Goal: Obtain resource: Obtain resource

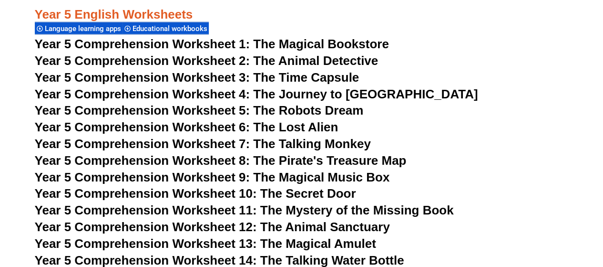
scroll to position [4570, 0]
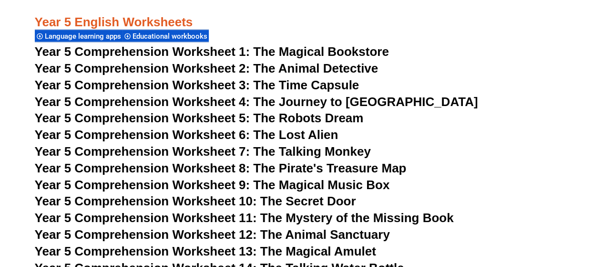
drag, startPoint x: 157, startPoint y: 48, endPoint x: 243, endPoint y: 32, distance: 87.4
click at [243, 32] on div "Year 5 English Worksheets Language learning apps Educational workbooks" at bounding box center [302, 20] width 534 height 45
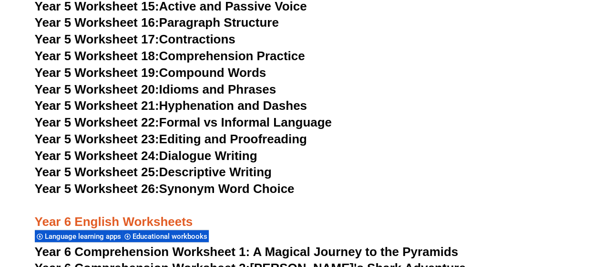
scroll to position [5229, 0]
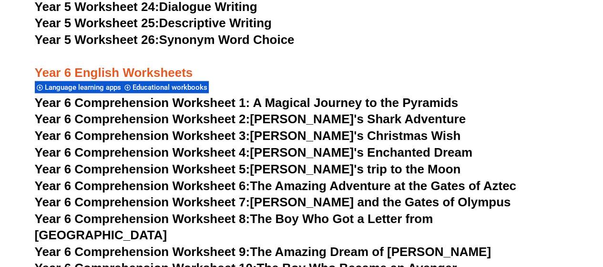
click at [265, 99] on span "Year 6 Comprehension Worksheet 1: A Magical Journey to the Pyramids" at bounding box center [247, 102] width 424 height 14
drag, startPoint x: 233, startPoint y: 124, endPoint x: 209, endPoint y: 115, distance: 25.3
click at [209, 115] on span "Year 6 Comprehension Worksheet 2:" at bounding box center [143, 119] width 216 height 14
click at [77, 136] on span "Year 6 Comprehension Worksheet 3:" at bounding box center [143, 135] width 216 height 14
click at [190, 153] on span "Year 6 Comprehension Worksheet 4:" at bounding box center [143, 152] width 216 height 14
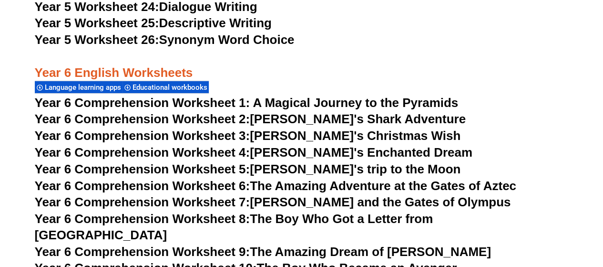
click at [230, 169] on span "Year 6 Comprehension Worksheet 5:" at bounding box center [143, 169] width 216 height 14
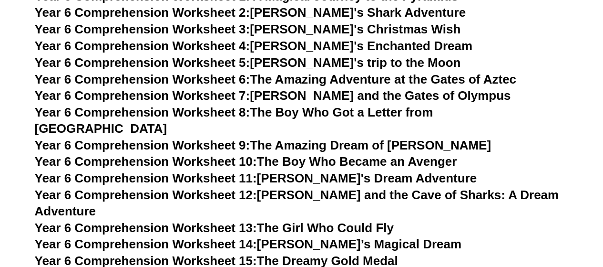
scroll to position [5341, 0]
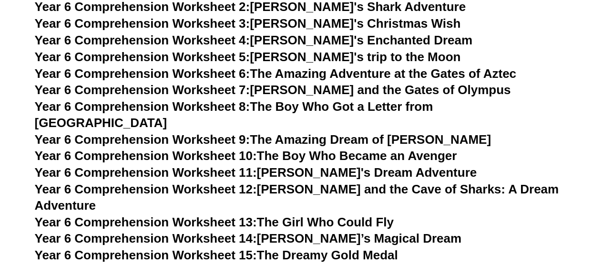
click at [220, 72] on span "Year 6 Comprehension Worksheet 6:" at bounding box center [143, 73] width 216 height 14
click at [226, 93] on span "Year 6 Comprehension Worksheet 7:" at bounding box center [143, 90] width 216 height 14
click at [259, 109] on link "Year 6 Comprehension Worksheet 8: The Boy Who Got a Letter from [GEOGRAPHIC_DAT…" at bounding box center [234, 114] width 399 height 31
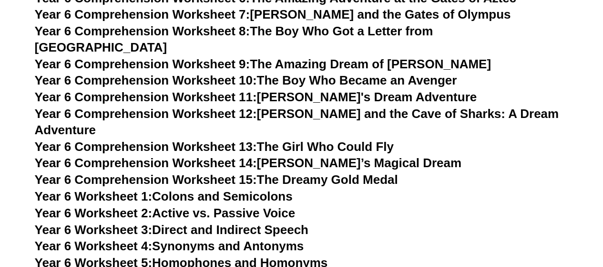
scroll to position [5423, 0]
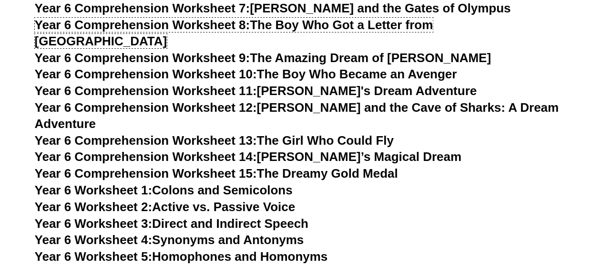
click at [229, 51] on span "Year 6 Comprehension Worksheet 9:" at bounding box center [143, 58] width 216 height 14
click at [238, 67] on span "Year 6 Comprehension Worksheet 10:" at bounding box center [146, 74] width 222 height 14
click at [241, 83] on span "Year 6 Comprehension Worksheet 11:" at bounding box center [146, 90] width 222 height 14
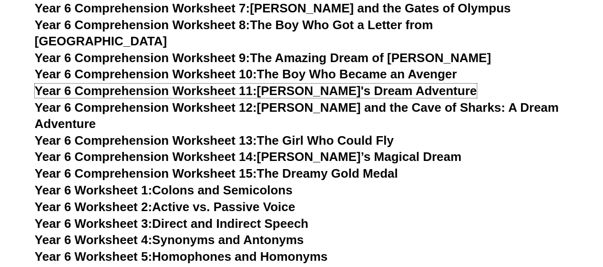
click at [252, 100] on span "Year 6 Comprehension Worksheet 12:" at bounding box center [146, 107] width 222 height 14
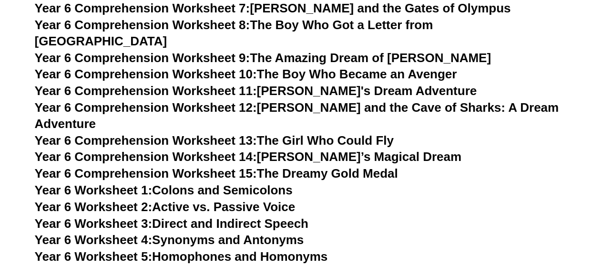
click at [249, 133] on span "Year 6 Comprehension Worksheet 13:" at bounding box center [146, 140] width 222 height 14
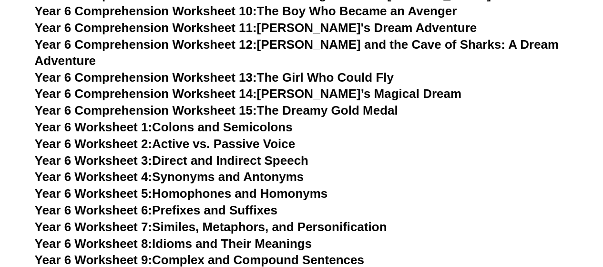
scroll to position [5489, 0]
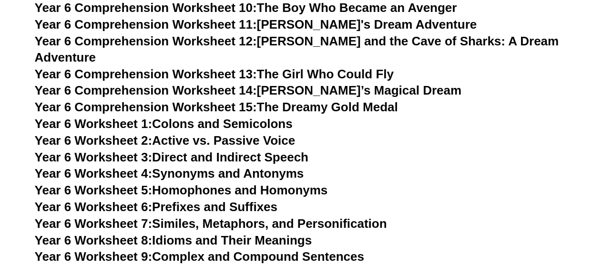
click at [229, 83] on span "Year 6 Comprehension Worksheet 14:" at bounding box center [146, 90] width 222 height 14
click at [216, 100] on span "Year 6 Comprehension Worksheet 15:" at bounding box center [146, 107] width 222 height 14
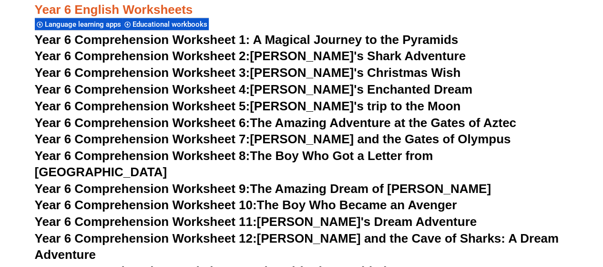
click at [331, 90] on link "Year 6 Comprehension Worksheet 4: [PERSON_NAME]'s Enchanted Dream" at bounding box center [254, 89] width 438 height 14
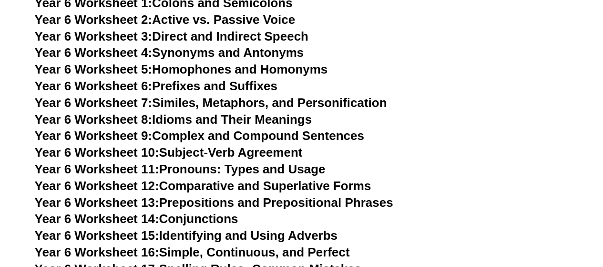
scroll to position [5521, 0]
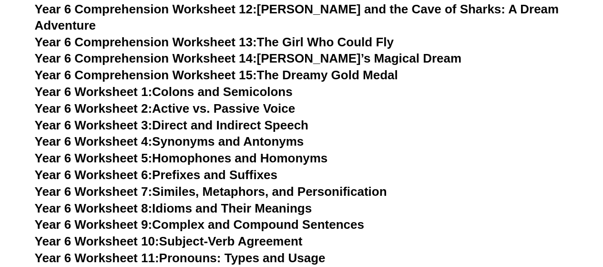
click at [158, 84] on link "Year 6 Worksheet 1: Colons and Semicolons" at bounding box center [164, 91] width 258 height 14
click at [210, 101] on link "Year 6 Worksheet 2: Active vs. Passive Voice" at bounding box center [165, 108] width 260 height 14
click at [184, 118] on link "Year 6 Worksheet 3: Direct and Indirect Speech" at bounding box center [172, 125] width 274 height 14
click at [234, 134] on link "Year 6 Worksheet 4: Synonyms and Antonyms" at bounding box center [170, 141] width 270 height 14
click at [183, 151] on link "Year 6 Worksheet 5: Homophones and Homonyms" at bounding box center [181, 158] width 293 height 14
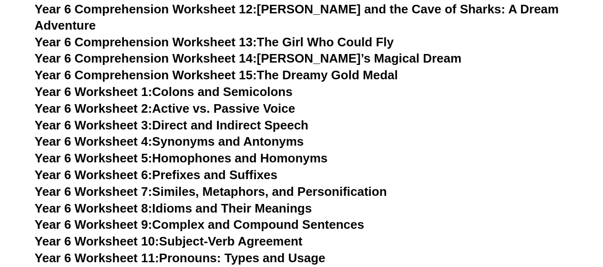
click at [168, 167] on link "Year 6 Worksheet 6: Prefixes and Suffixes" at bounding box center [156, 174] width 243 height 14
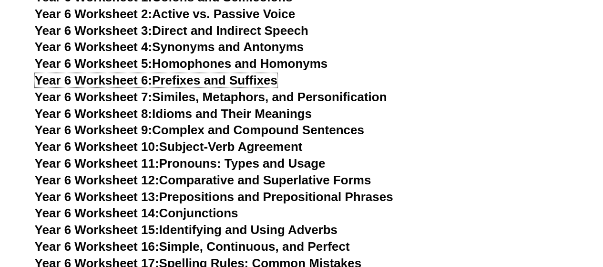
scroll to position [5616, 0]
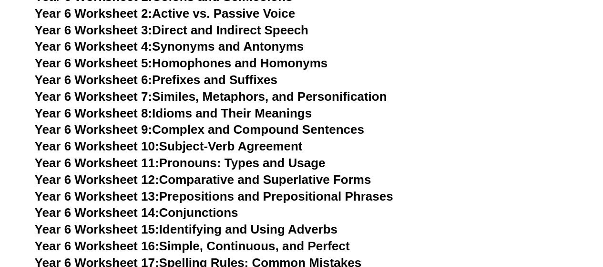
click at [164, 89] on link "Year 6 Worksheet 7: Similes, Metaphors, and Personification" at bounding box center [211, 96] width 353 height 14
click at [162, 89] on h3 "Year 6 Worksheet 7: Similes, Metaphors, and Personification" at bounding box center [302, 97] width 534 height 16
click at [159, 106] on link "Year 6 Worksheet 8: Idioms and Their Meanings" at bounding box center [173, 113] width 277 height 14
click at [182, 122] on link "Year 6 Worksheet 9: Complex and Compound Sentences" at bounding box center [200, 129] width 330 height 14
click at [203, 139] on link "Year 6 Worksheet 10: Subject-Verb Agreement" at bounding box center [169, 146] width 268 height 14
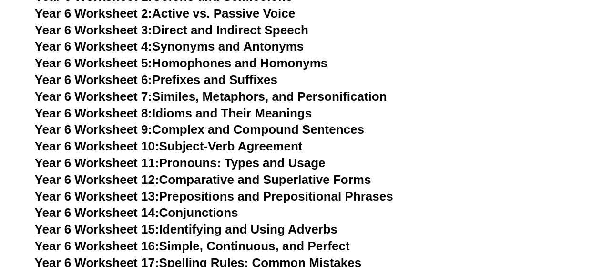
click at [151, 156] on span "Year 6 Worksheet 11:" at bounding box center [97, 163] width 124 height 14
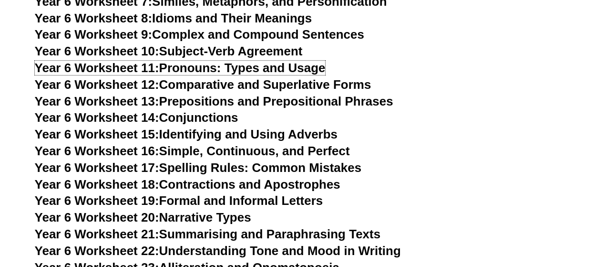
scroll to position [5713, 0]
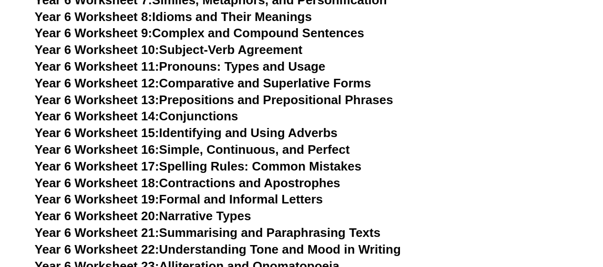
click at [194, 76] on link "Year 6 Worksheet 12: Comparative and Superlative Forms" at bounding box center [203, 83] width 337 height 14
click at [170, 93] on link "Year 6 Worksheet 13: Prepositions and Prepositional Phrases" at bounding box center [214, 100] width 359 height 14
click at [153, 109] on span "Year 6 Worksheet 14:" at bounding box center [97, 116] width 124 height 14
click at [141, 125] on span "Year 6 Worksheet 15:" at bounding box center [97, 132] width 124 height 14
click at [135, 142] on span "Year 6 Worksheet 16:" at bounding box center [97, 149] width 124 height 14
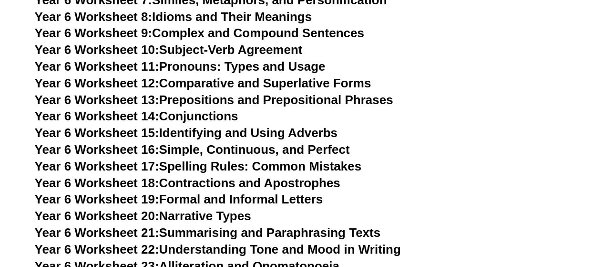
click at [196, 159] on link "Year 6 Worksheet 17: Spelling Rules: Common Mistakes" at bounding box center [198, 166] width 327 height 14
click at [141, 176] on span "Year 6 Worksheet 18:" at bounding box center [97, 183] width 124 height 14
click at [123, 192] on span "Year 6 Worksheet 19:" at bounding box center [97, 199] width 124 height 14
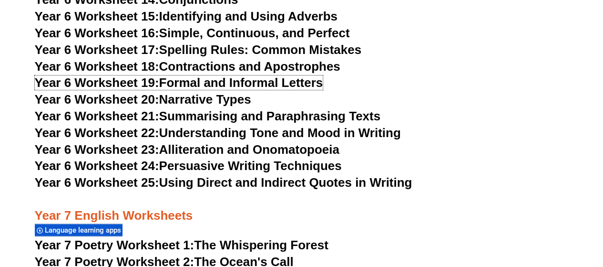
scroll to position [5829, 0]
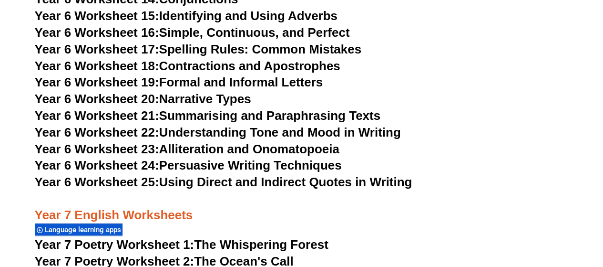
click at [159, 92] on span "Year 6 Worksheet 20:" at bounding box center [97, 99] width 124 height 14
click at [159, 108] on span "Year 6 Worksheet 21:" at bounding box center [97, 115] width 124 height 14
click at [172, 125] on link "Year 6 Worksheet 22: Understanding Tone and Mood in Writing" at bounding box center [218, 132] width 366 height 14
click at [145, 142] on span "Year 6 Worksheet 23:" at bounding box center [97, 149] width 124 height 14
click at [134, 158] on span "Year 6 Worksheet 24:" at bounding box center [97, 165] width 124 height 14
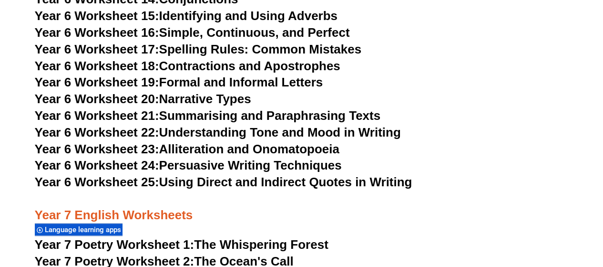
click at [159, 175] on span "Year 6 Worksheet 25:" at bounding box center [97, 182] width 124 height 14
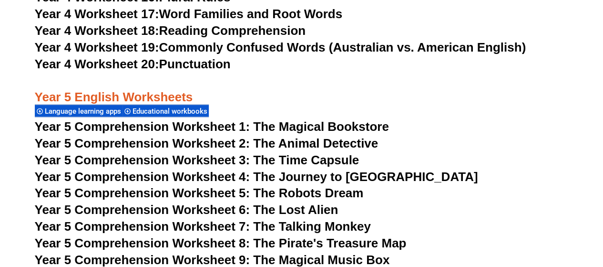
scroll to position [4521, 0]
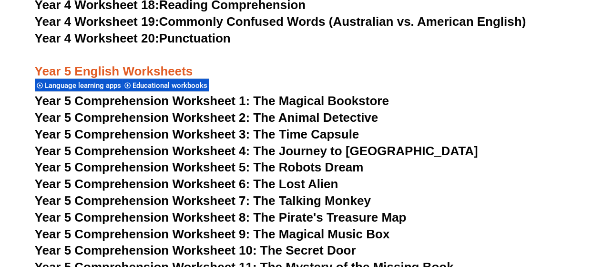
click at [169, 100] on span "Year 5 Comprehension Worksheet 1: The Magical Bookstore" at bounding box center [212, 100] width 354 height 14
click at [145, 114] on span "Year 5 Comprehension Worksheet 2: The Animal Detective" at bounding box center [207, 117] width 344 height 14
click at [135, 135] on span "Year 5 Comprehension Worksheet 3: The Time Capsule" at bounding box center [197, 133] width 325 height 14
click at [205, 149] on span "Year 5 Comprehension Worksheet 4: The Journey to [GEOGRAPHIC_DATA]" at bounding box center [257, 150] width 444 height 14
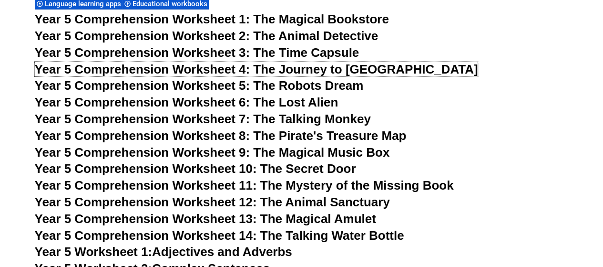
scroll to position [4604, 0]
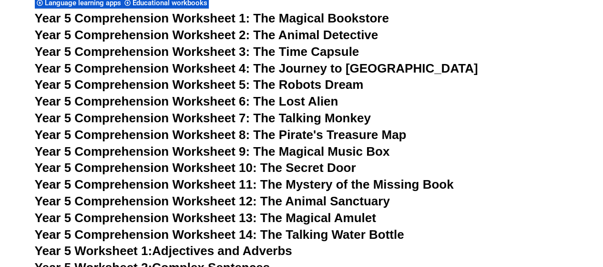
click at [231, 86] on span "Year 5 Comprehension Worksheet 5: The Robots Dream" at bounding box center [199, 84] width 329 height 14
click at [192, 105] on span "Year 5 Comprehension Worksheet 6: The Lost Alien" at bounding box center [187, 101] width 304 height 14
click at [185, 122] on span "Year 5 Comprehension Worksheet 7: The Talking Monkey" at bounding box center [203, 118] width 336 height 14
click at [214, 131] on span "Year 5 Comprehension Worksheet 8: The Pirate's Treasure Map" at bounding box center [221, 134] width 372 height 14
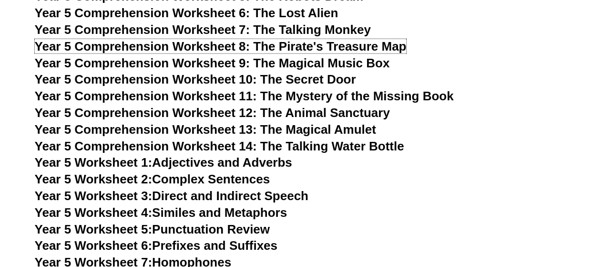
scroll to position [4692, 0]
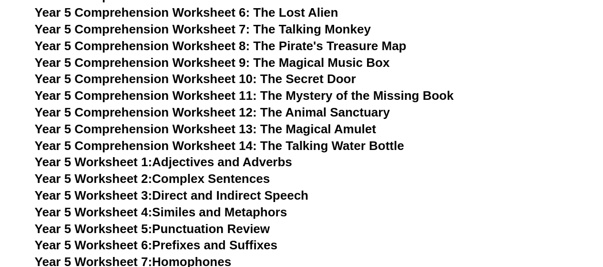
click at [233, 61] on span "Year 5 Comprehension Worksheet 9: The Magical Music Box" at bounding box center [212, 62] width 355 height 14
click at [298, 80] on span "Year 5 Comprehension Worksheet 10: The Secret Door" at bounding box center [195, 79] width 321 height 14
click at [196, 98] on span "Year 5 Comprehension Worksheet 11: The Mystery of the Missing Book" at bounding box center [244, 95] width 419 height 14
click at [197, 112] on span "Year 5 Comprehension Worksheet 12: The Animal Sanctuary" at bounding box center [212, 112] width 355 height 14
click at [193, 130] on span "Year 5 Comprehension Worksheet 13: The Magical Amulet" at bounding box center [206, 129] width 342 height 14
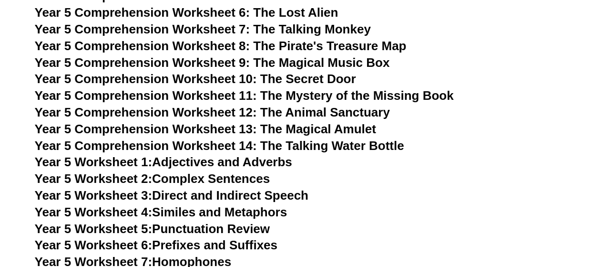
click at [200, 145] on span "Year 5 Comprehension Worksheet 14: The Talking Water Bottle" at bounding box center [220, 145] width 370 height 14
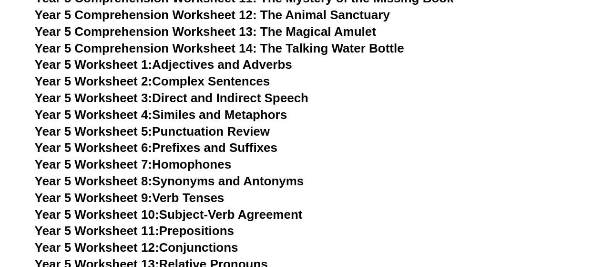
scroll to position [4798, 0]
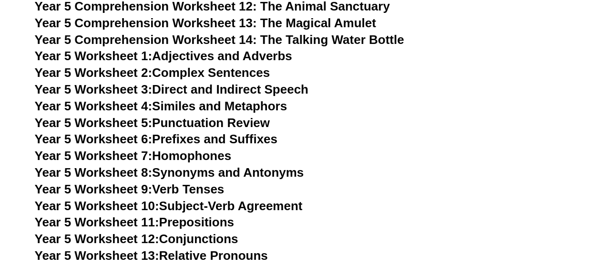
click at [184, 56] on link "Year 5 Worksheet 1: Adjectives and Adverbs" at bounding box center [164, 56] width 258 height 14
click at [160, 70] on link "Year 5 Worksheet 2: Complex Sentences" at bounding box center [152, 72] width 235 height 14
click at [171, 88] on link "Year 5 Worksheet 3: Direct and Indirect Speech" at bounding box center [172, 89] width 274 height 14
click at [135, 107] on span "Year 5 Worksheet 4:" at bounding box center [94, 106] width 118 height 14
click at [99, 121] on span "Year 5 Worksheet 5:" at bounding box center [94, 122] width 118 height 14
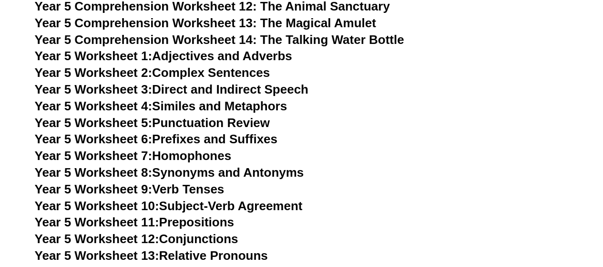
click at [112, 141] on span "Year 5 Worksheet 6:" at bounding box center [94, 139] width 118 height 14
click at [100, 158] on span "Year 5 Worksheet 7:" at bounding box center [94, 155] width 118 height 14
click at [111, 171] on span "Year 5 Worksheet 8:" at bounding box center [94, 172] width 118 height 14
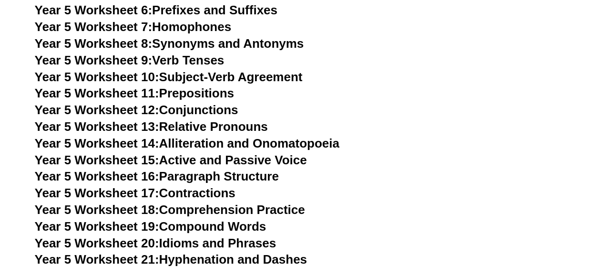
click at [166, 61] on link "Year 5 Worksheet 9: Verb Tenses" at bounding box center [130, 60] width 190 height 14
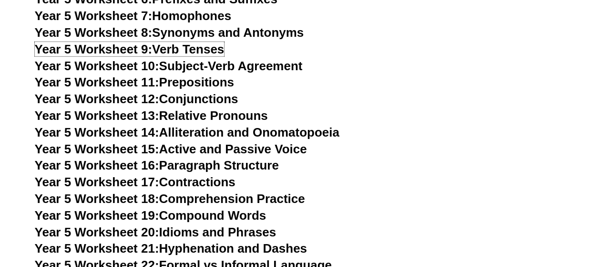
scroll to position [4947, 0]
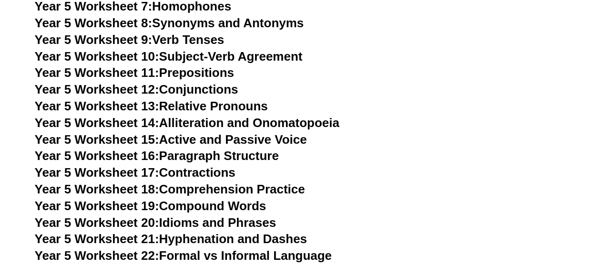
click at [178, 55] on link "Year 5 Worksheet 10: Subject-Verb Agreement" at bounding box center [169, 56] width 268 height 14
click at [154, 73] on span "Year 5 Worksheet 11:" at bounding box center [97, 72] width 124 height 14
click at [171, 91] on link "Year 5 Worksheet 12: Conjunctions" at bounding box center [137, 89] width 204 height 14
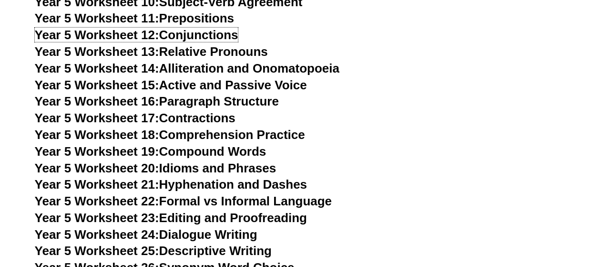
scroll to position [5006, 0]
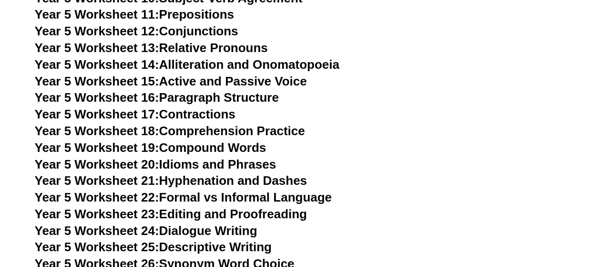
click at [209, 47] on link "Year 5 Worksheet 13: Relative Pronouns" at bounding box center [151, 48] width 233 height 14
click at [151, 63] on span "Year 5 Worksheet 14:" at bounding box center [97, 64] width 124 height 14
click at [190, 74] on h3 "Year 5 Worksheet 15: Active and Passive Voice" at bounding box center [302, 81] width 534 height 16
click at [188, 80] on link "Year 5 Worksheet 15: Active and Passive Voice" at bounding box center [171, 81] width 272 height 14
click at [153, 96] on span "Year 5 Worksheet 16:" at bounding box center [97, 97] width 124 height 14
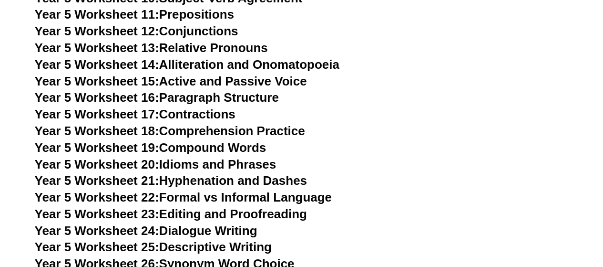
click at [125, 114] on span "Year 5 Worksheet 17:" at bounding box center [97, 114] width 124 height 14
click at [150, 133] on span "Year 5 Worksheet 18:" at bounding box center [97, 131] width 124 height 14
click at [159, 147] on span "Year 5 Worksheet 19:" at bounding box center [97, 147] width 124 height 14
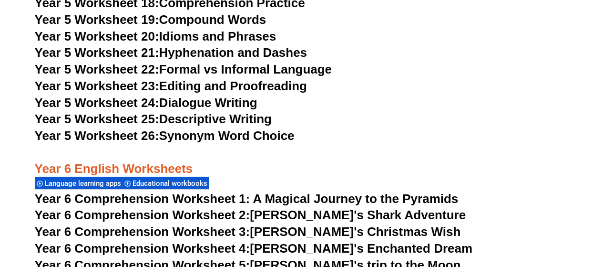
scroll to position [5139, 0]
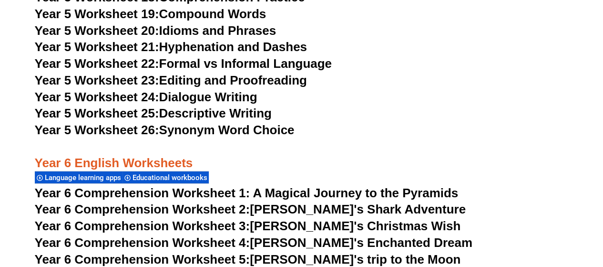
click at [193, 24] on link "Year 5 Worksheet 20: Idioms and Phrases" at bounding box center [155, 30] width 241 height 14
click at [145, 39] on h3 "Year 5 Worksheet 20: Idioms and Phrases" at bounding box center [302, 31] width 534 height 16
click at [142, 46] on span "Year 5 Worksheet 21:" at bounding box center [97, 47] width 124 height 14
click at [119, 65] on span "Year 5 Worksheet 22:" at bounding box center [97, 63] width 124 height 14
click at [107, 78] on span "Year 5 Worksheet 23:" at bounding box center [97, 80] width 124 height 14
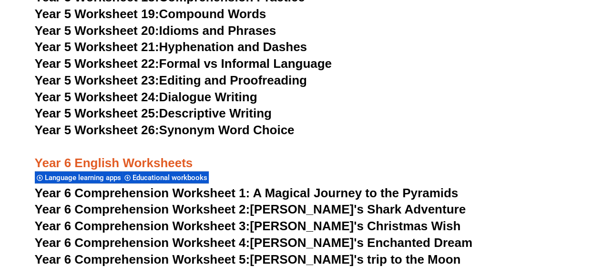
click at [141, 92] on span "Year 5 Worksheet 24:" at bounding box center [97, 97] width 124 height 14
click at [176, 119] on link "Year 5 Worksheet 25: Descriptive Writing" at bounding box center [153, 113] width 237 height 14
click at [132, 133] on span "Year 5 Worksheet 26:" at bounding box center [97, 130] width 124 height 14
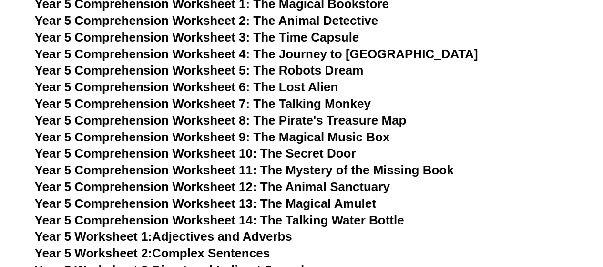
scroll to position [4505, 0]
